Goal: Information Seeking & Learning: Find specific fact

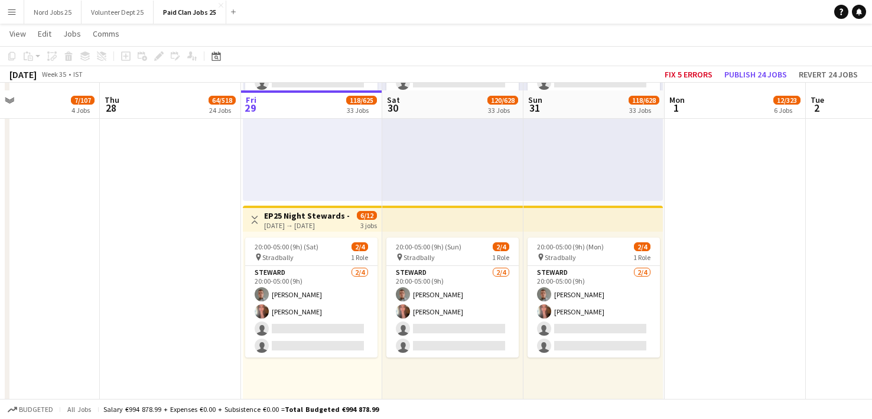
scroll to position [6397, 0]
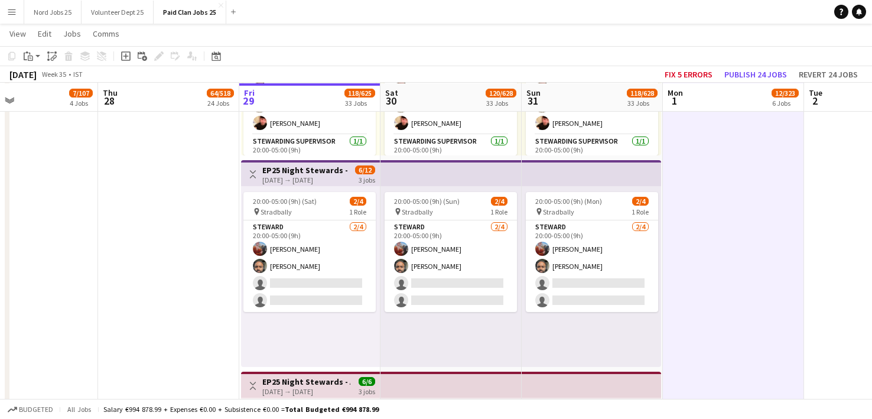
scroll to position [5388, 0]
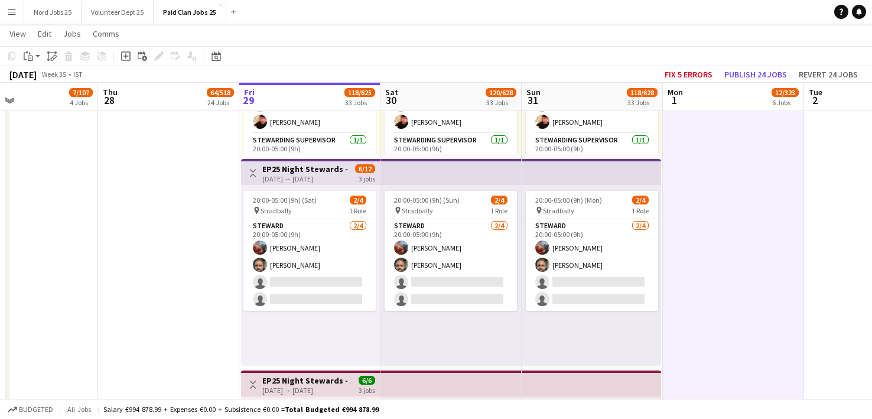
click at [332, 168] on h3 "EP25 Night Stewards - [PERSON_NAME][GEOGRAPHIC_DATA] Entrance" at bounding box center [306, 169] width 88 height 11
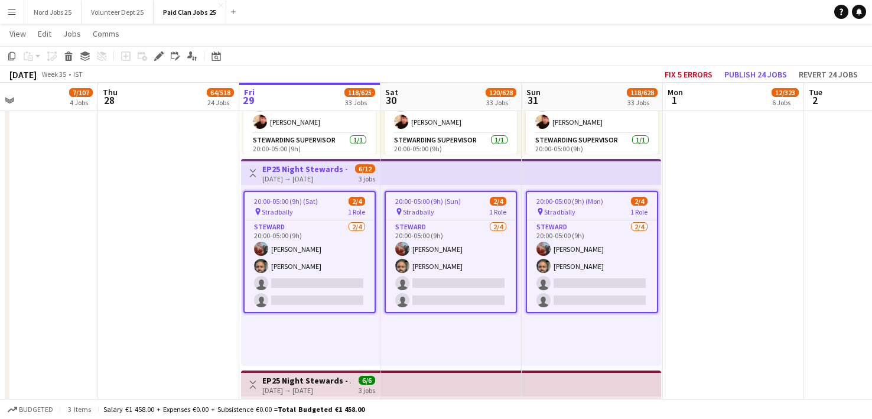
click at [332, 168] on h3 "EP25 Night Stewards - [PERSON_NAME][GEOGRAPHIC_DATA] Entrance" at bounding box center [306, 169] width 88 height 11
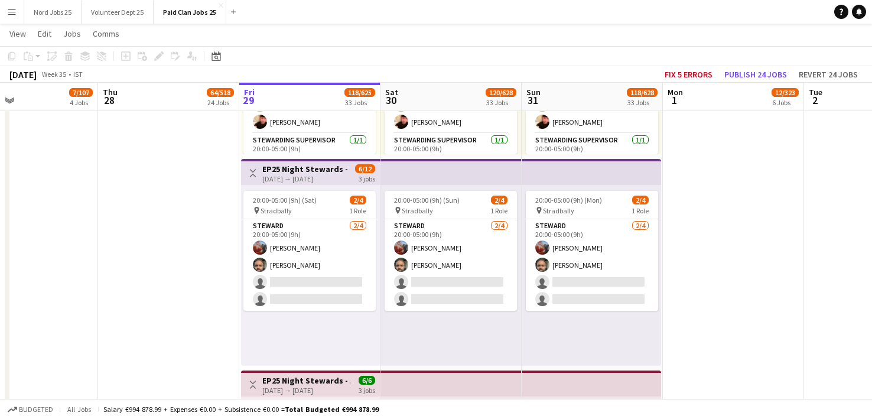
click at [332, 168] on h3 "EP25 Night Stewards - [PERSON_NAME][GEOGRAPHIC_DATA] Entrance" at bounding box center [306, 169] width 88 height 11
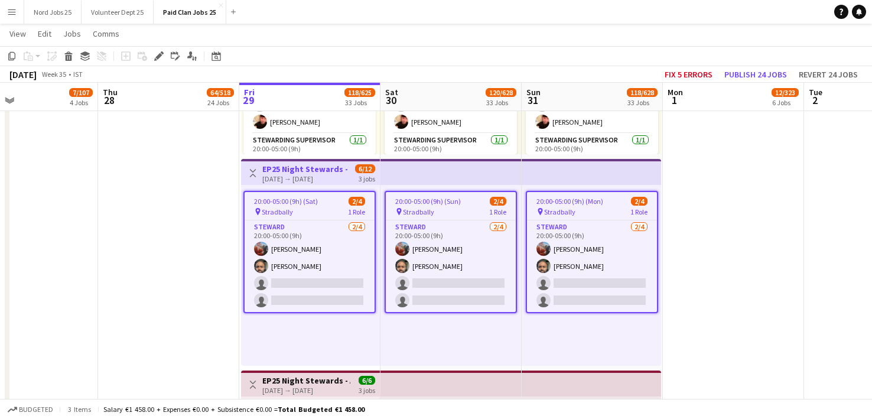
click at [332, 168] on h3 "EP25 Night Stewards - [PERSON_NAME][GEOGRAPHIC_DATA] Entrance" at bounding box center [306, 169] width 88 height 11
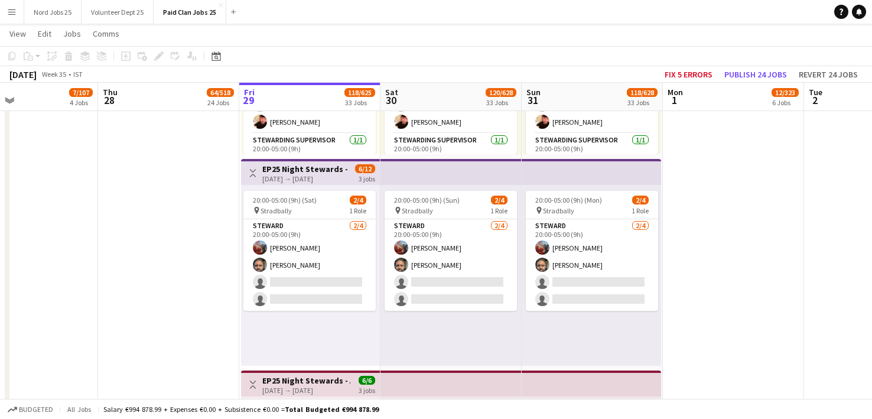
click at [332, 168] on h3 "EP25 Night Stewards - [PERSON_NAME][GEOGRAPHIC_DATA] Entrance" at bounding box center [306, 169] width 88 height 11
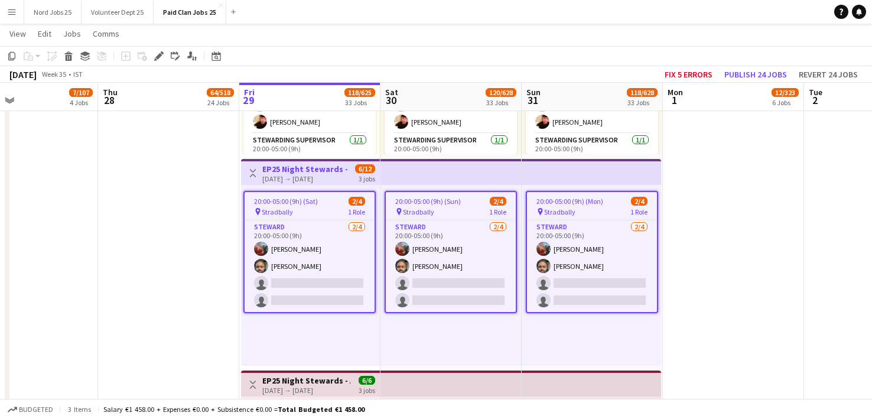
click at [332, 168] on h3 "EP25 Night Stewards - [PERSON_NAME][GEOGRAPHIC_DATA] Entrance" at bounding box center [306, 169] width 88 height 11
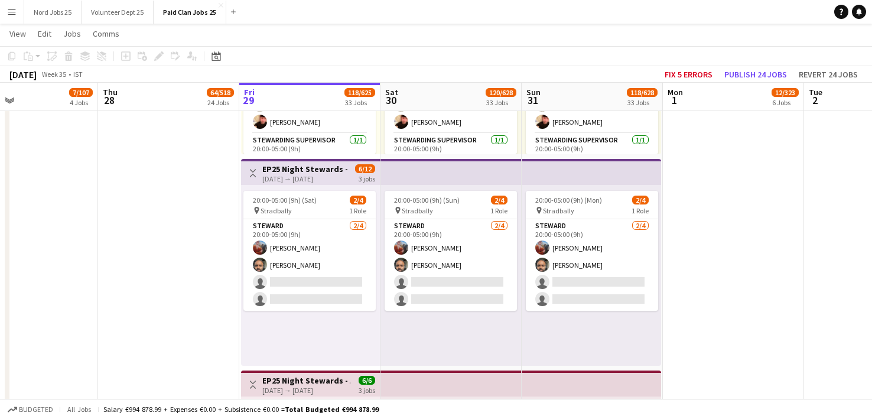
click at [332, 168] on h3 "EP25 Night Stewards - [PERSON_NAME][GEOGRAPHIC_DATA] Entrance" at bounding box center [306, 169] width 88 height 11
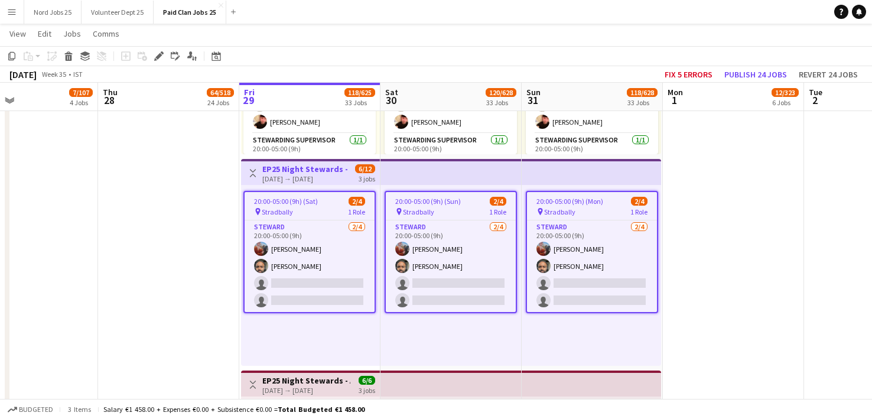
click at [332, 168] on h3 "EP25 Night Stewards - [PERSON_NAME][GEOGRAPHIC_DATA] Entrance" at bounding box center [306, 169] width 88 height 11
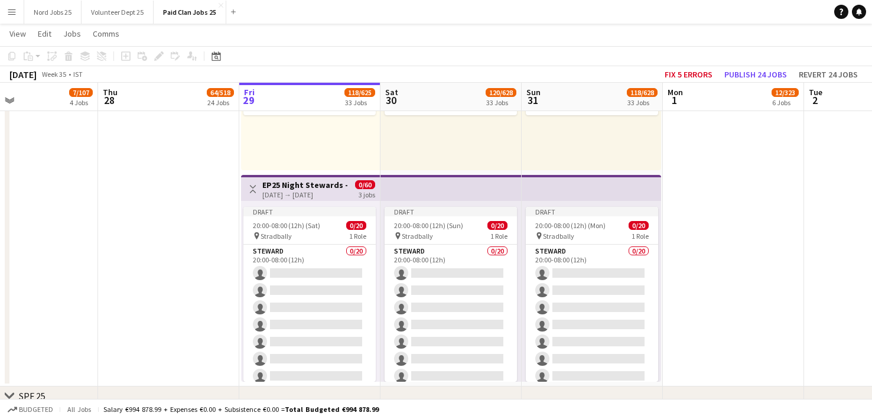
scroll to position [6632, 0]
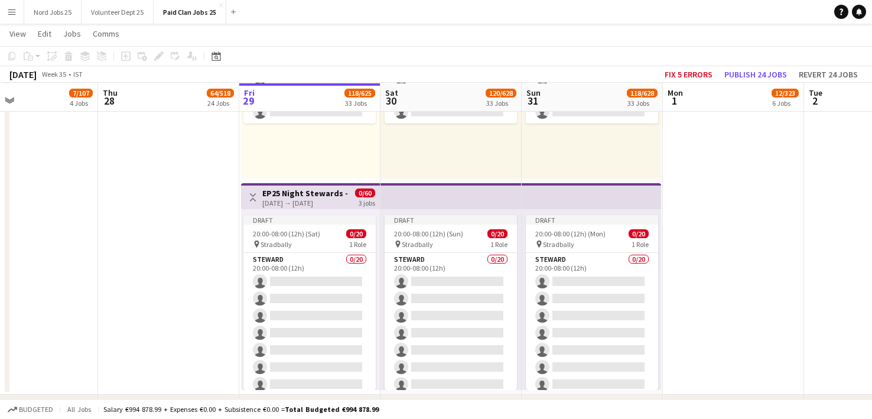
click at [441, 194] on app-top-bar at bounding box center [450, 196] width 141 height 26
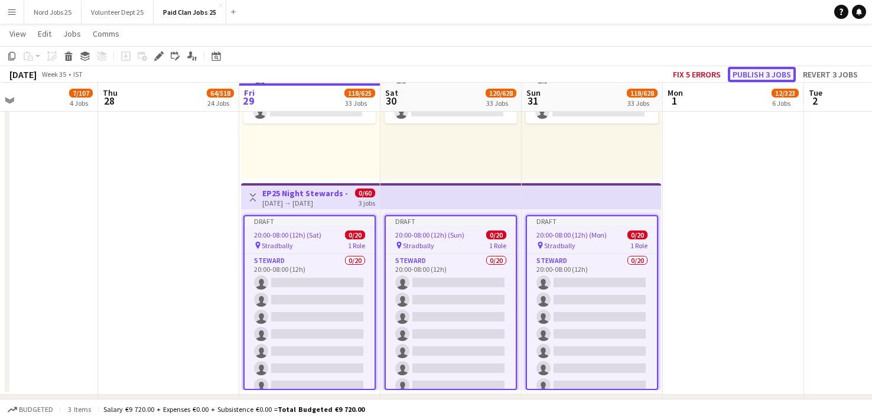
click at [752, 71] on button "Publish 3 jobs" at bounding box center [761, 74] width 68 height 15
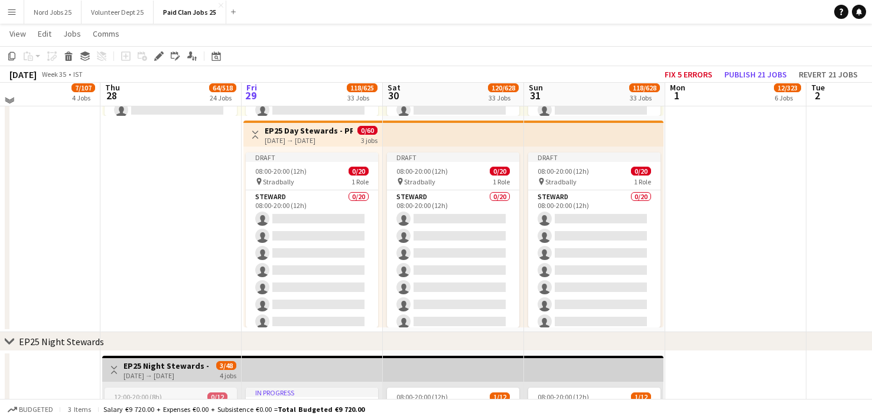
scroll to position [3701, 0]
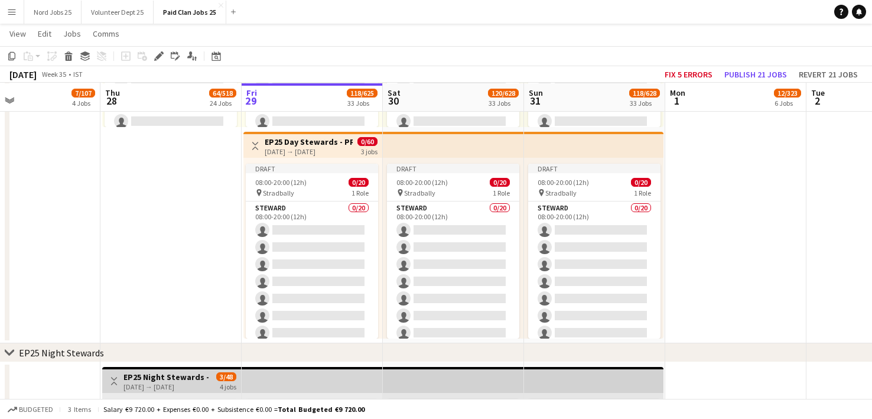
click at [488, 141] on app-top-bar at bounding box center [453, 145] width 141 height 26
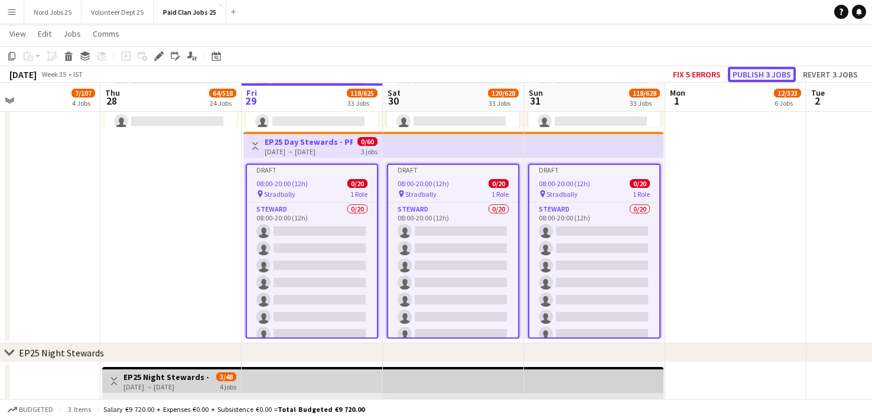
click at [756, 76] on button "Publish 3 jobs" at bounding box center [761, 74] width 68 height 15
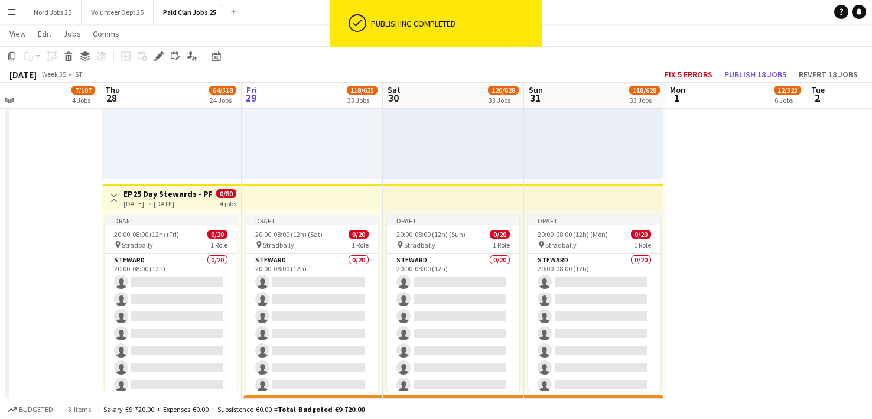
scroll to position [3435, 0]
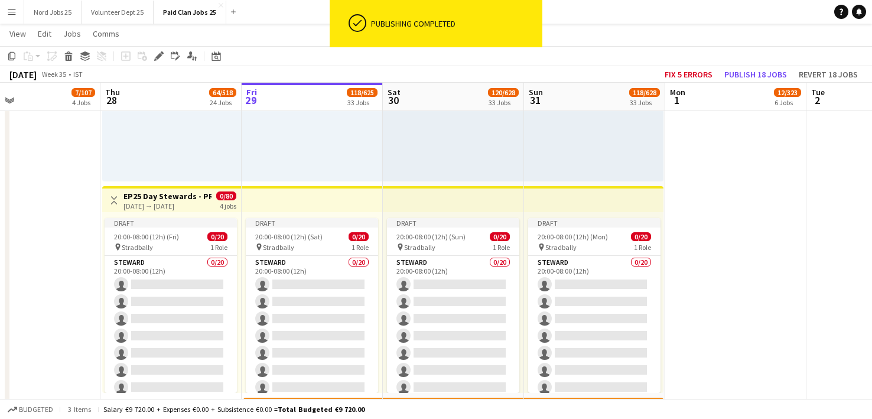
click at [420, 189] on app-top-bar at bounding box center [453, 199] width 141 height 26
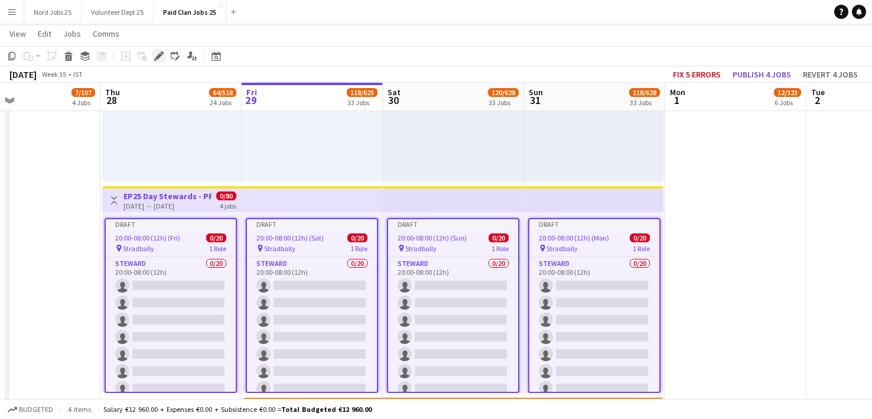
click at [158, 52] on icon "Edit" at bounding box center [158, 55] width 9 height 9
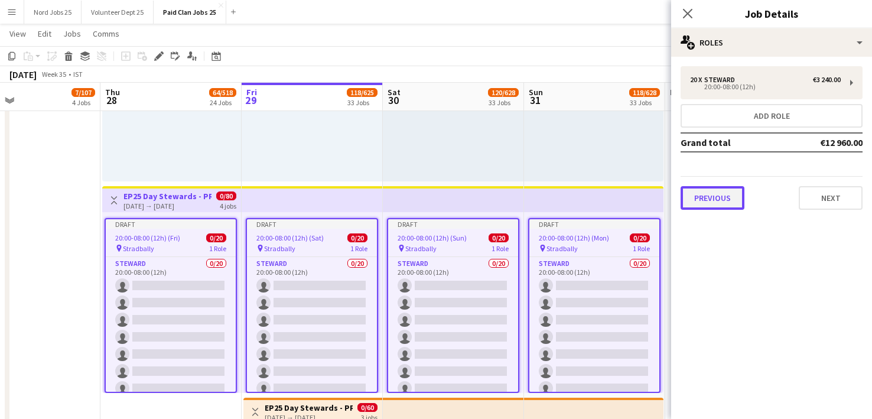
click at [710, 196] on button "Previous" at bounding box center [712, 198] width 64 height 24
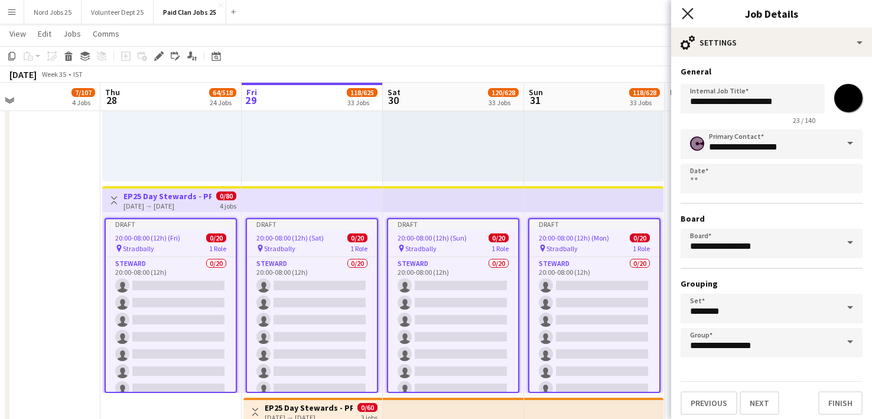
click at [684, 15] on icon "Close pop-in" at bounding box center [686, 13] width 11 height 11
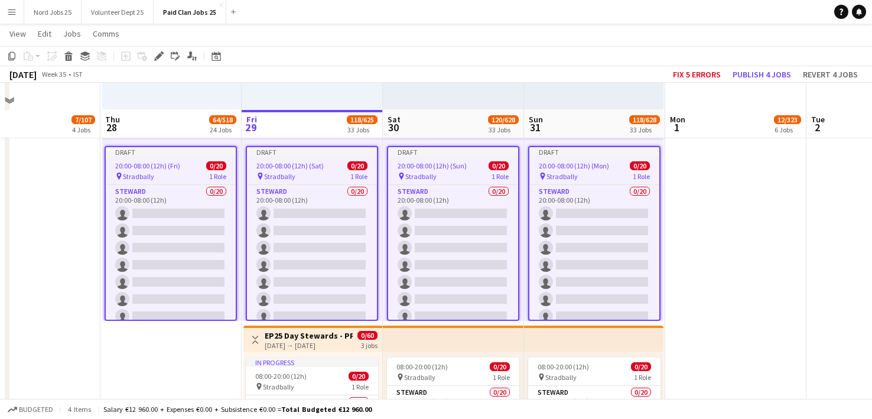
scroll to position [3553, 0]
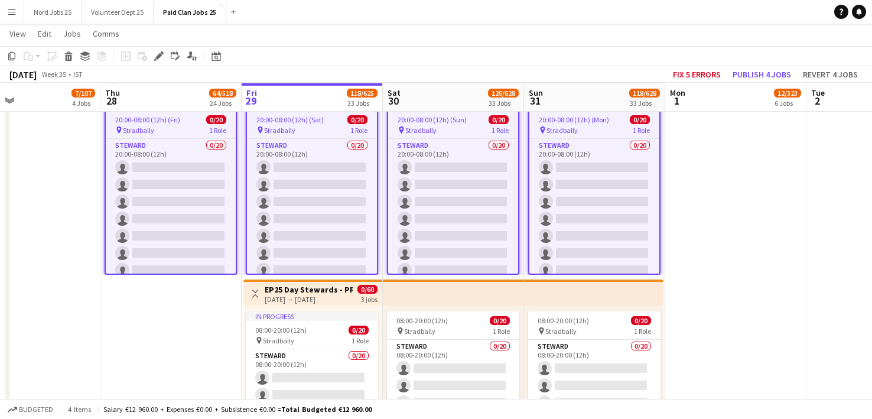
click at [513, 289] on app-top-bar at bounding box center [453, 292] width 141 height 26
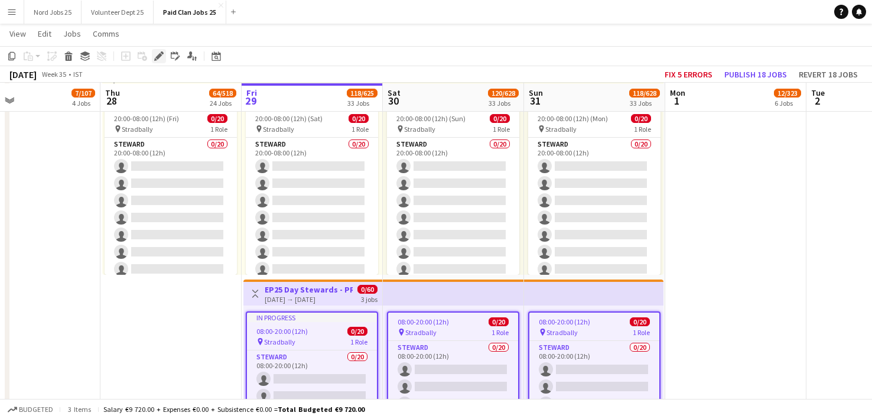
click at [155, 58] on icon at bounding box center [155, 59] width 3 height 3
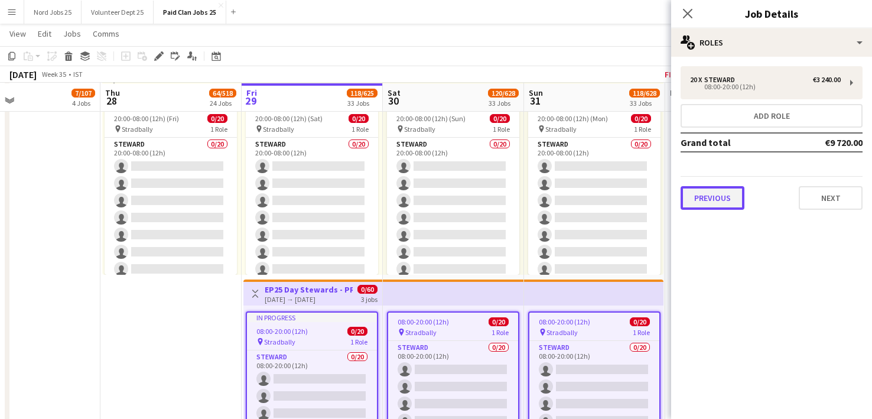
click at [704, 192] on button "Previous" at bounding box center [712, 198] width 64 height 24
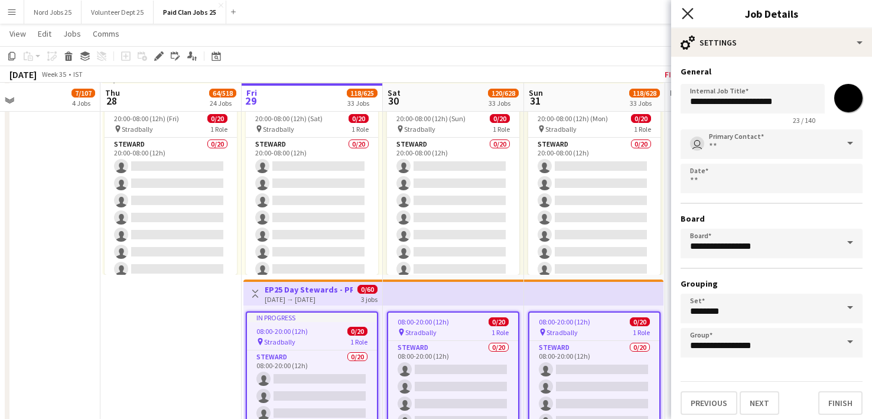
click at [683, 14] on icon "Close pop-in" at bounding box center [686, 13] width 11 height 11
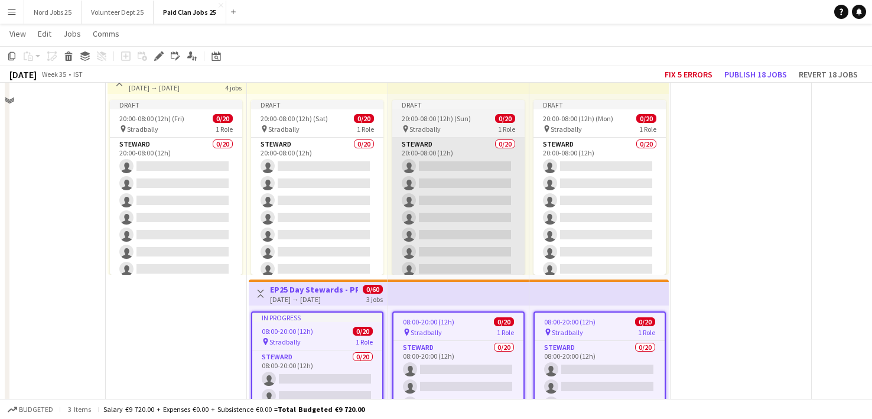
scroll to position [3487, 0]
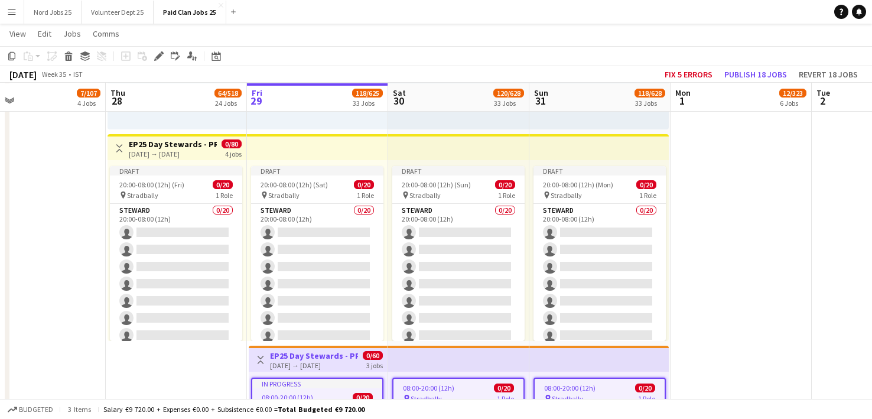
click at [441, 141] on app-top-bar at bounding box center [458, 147] width 141 height 26
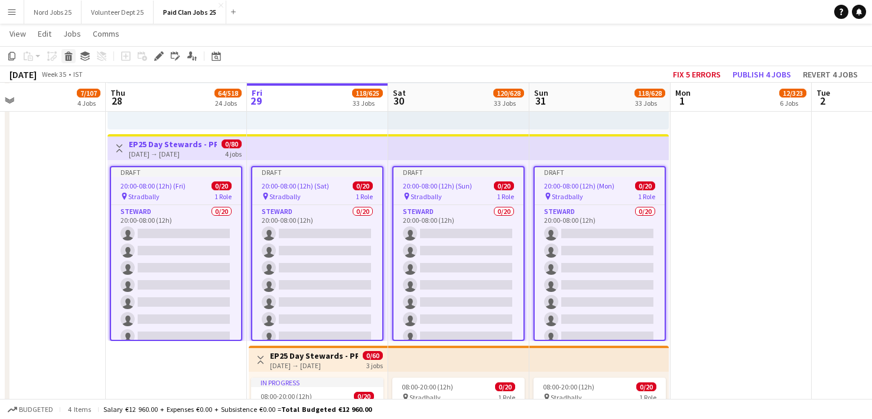
click at [71, 57] on icon at bounding box center [69, 58] width 6 height 6
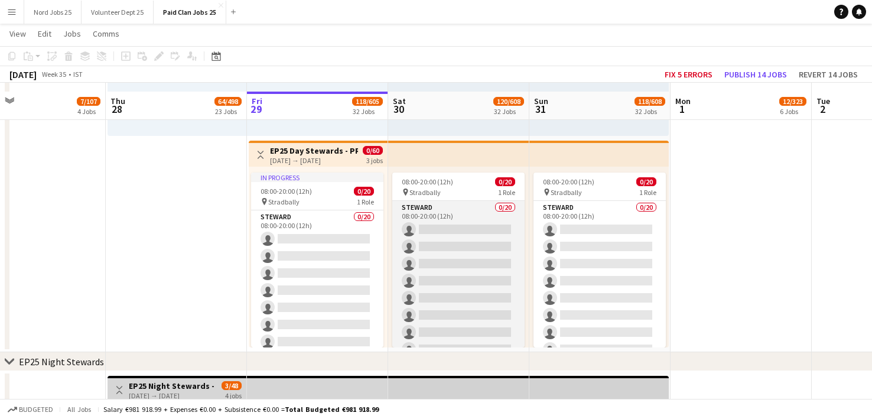
scroll to position [3489, 0]
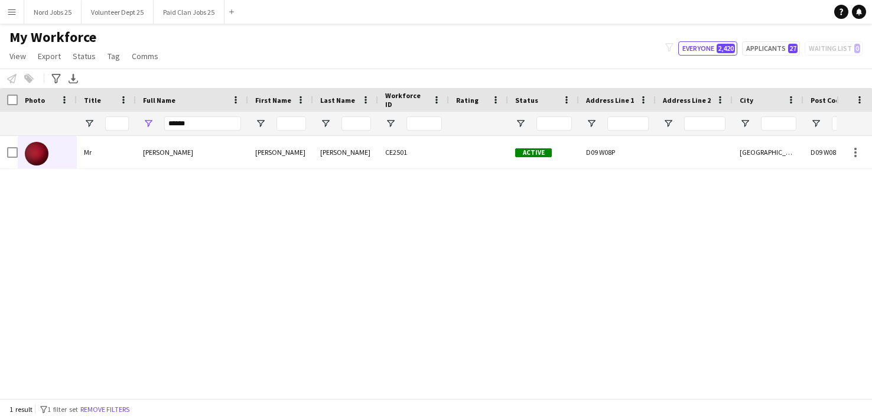
click at [185, 125] on input "******" at bounding box center [202, 123] width 77 height 14
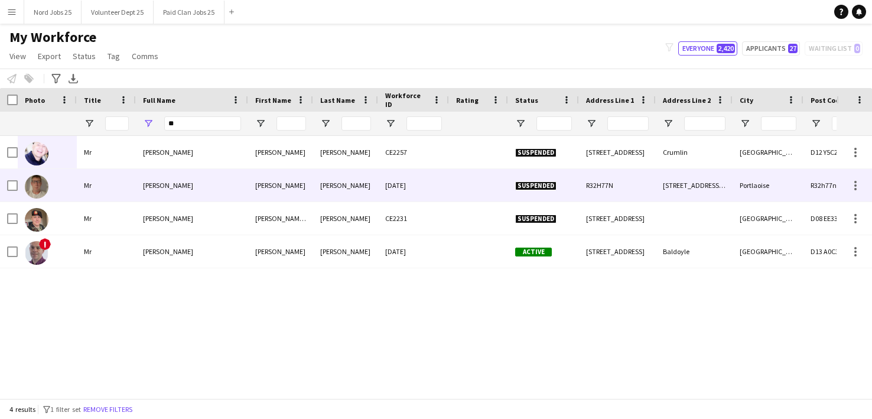
type input "*"
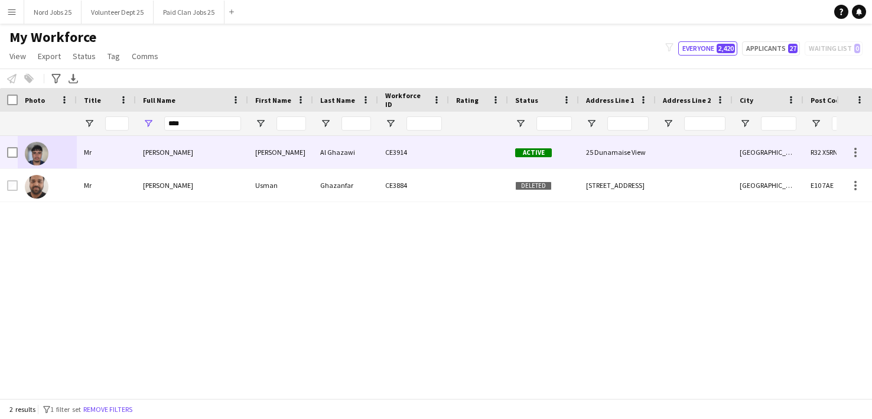
click at [234, 158] on div "[PERSON_NAME]" at bounding box center [192, 152] width 112 height 32
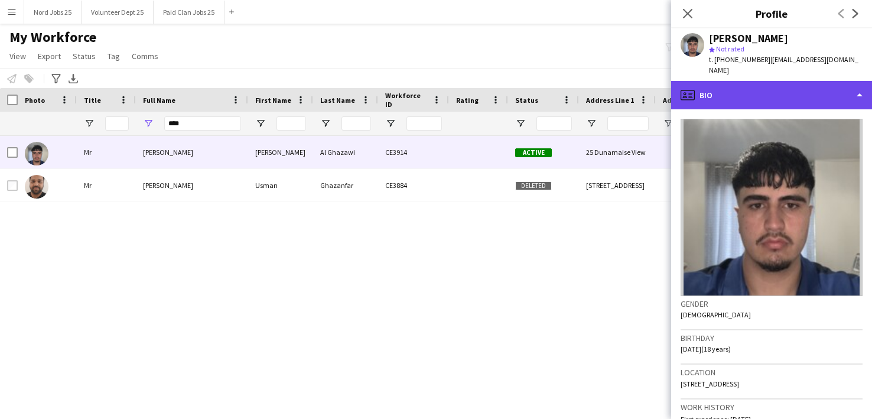
click at [753, 89] on div "profile Bio" at bounding box center [771, 95] width 201 height 28
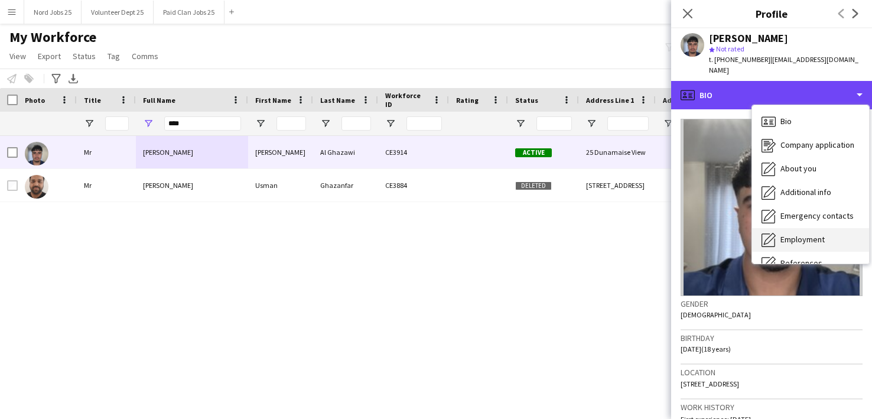
scroll to position [110, 0]
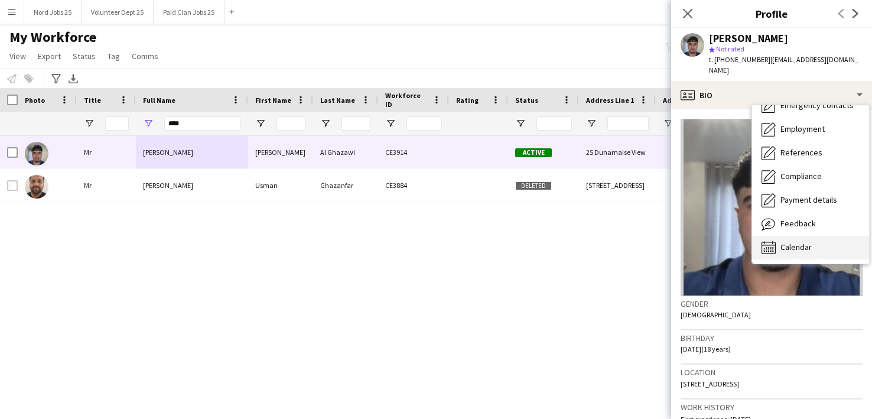
click at [801, 242] on span "Calendar" at bounding box center [795, 247] width 31 height 11
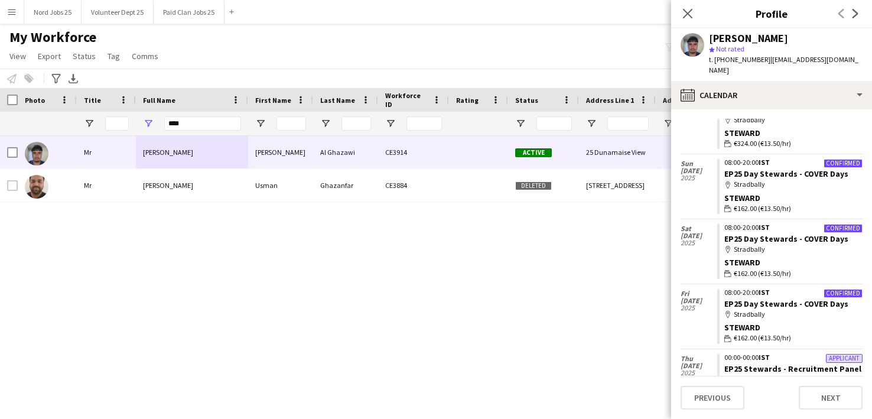
scroll to position [120, 0]
click at [178, 122] on input "****" at bounding box center [202, 123] width 77 height 14
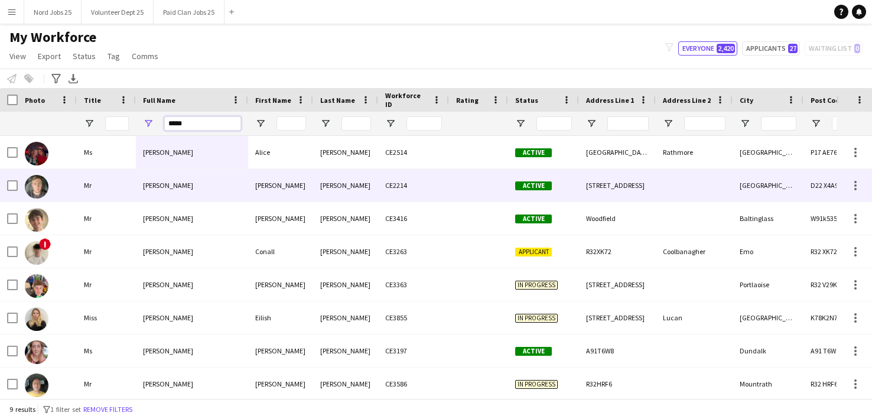
type input "*****"
click at [182, 188] on span "Brandon Callaghan" at bounding box center [168, 185] width 50 height 9
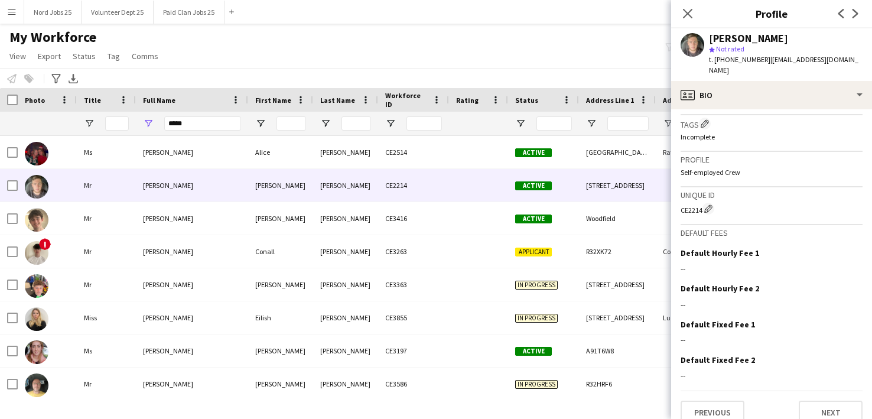
scroll to position [403, 0]
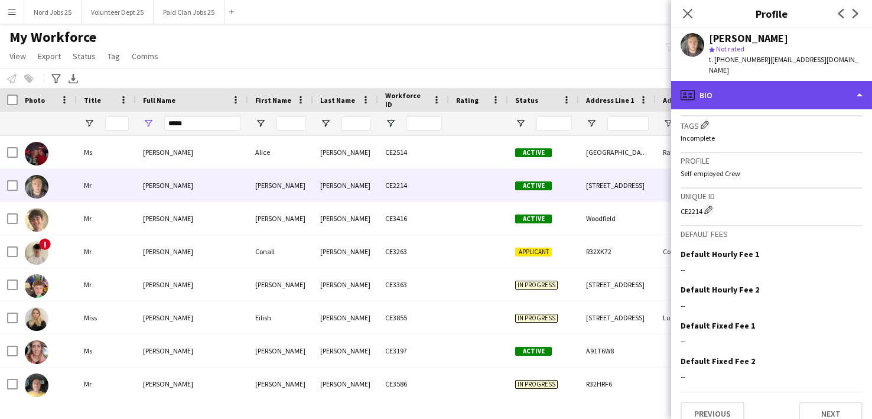
click at [763, 96] on div "profile Bio" at bounding box center [771, 95] width 201 height 28
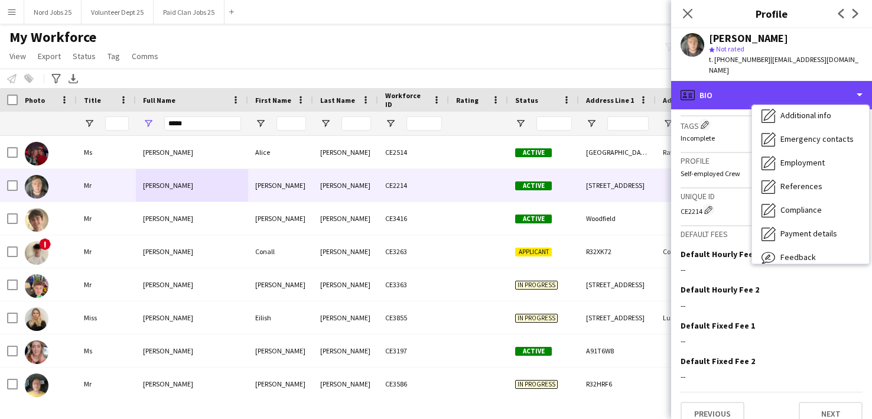
scroll to position [110, 0]
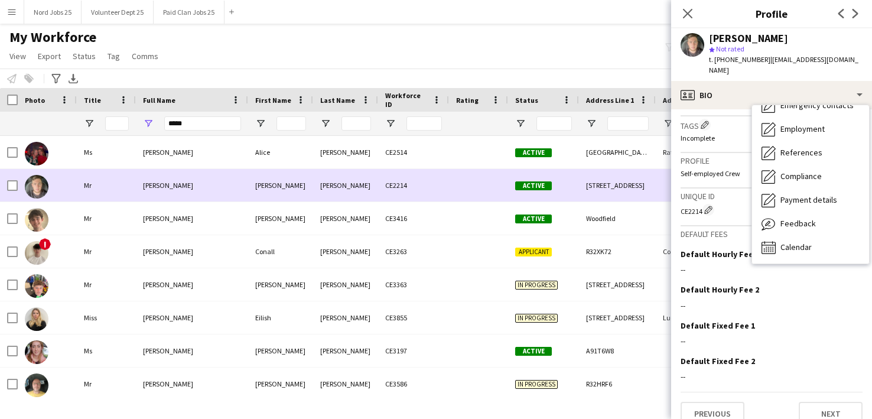
drag, startPoint x: 416, startPoint y: 181, endPoint x: 379, endPoint y: 182, distance: 37.2
click at [379, 182] on div "CE2214" at bounding box center [413, 185] width 71 height 32
